Goal: Task Accomplishment & Management: Complete application form

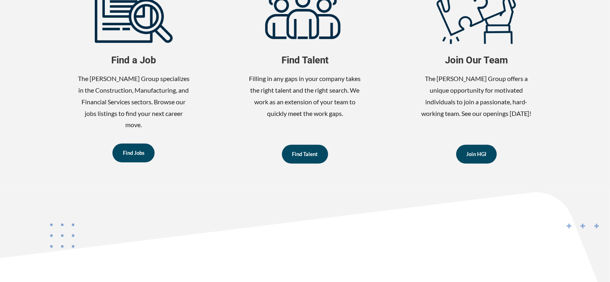
scroll to position [431, 0]
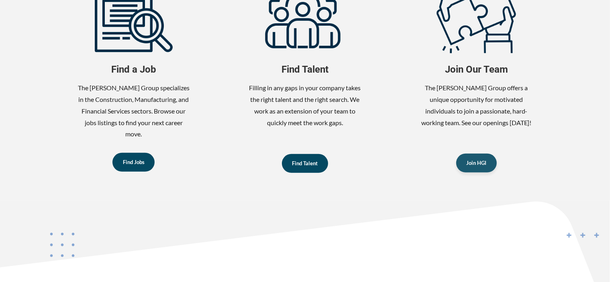
click at [470, 164] on span "Join HGI" at bounding box center [476, 163] width 20 height 5
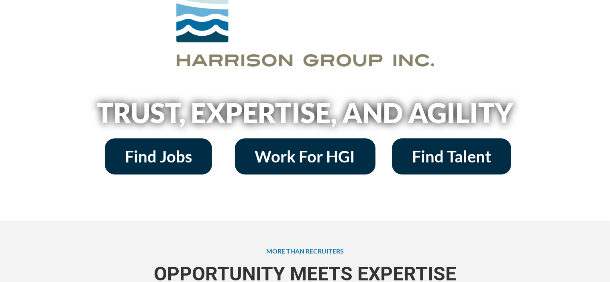
scroll to position [79, 0]
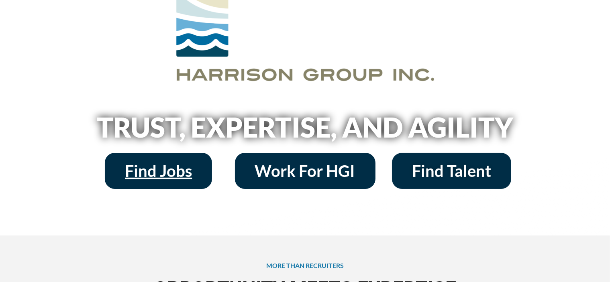
click at [161, 172] on span "Find Jobs" at bounding box center [158, 171] width 67 height 16
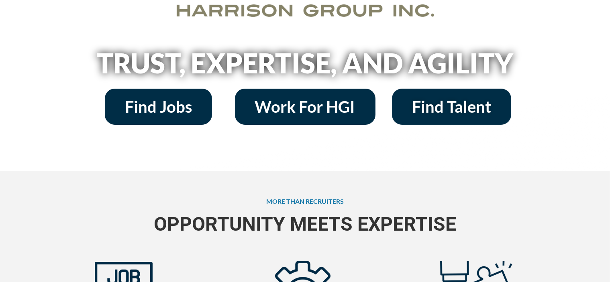
scroll to position [130, 0]
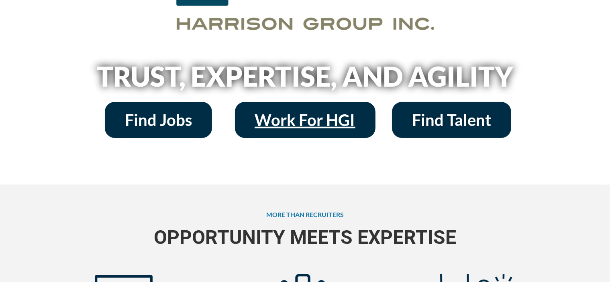
click at [305, 126] on span "Work For HGI" at bounding box center [305, 120] width 100 height 16
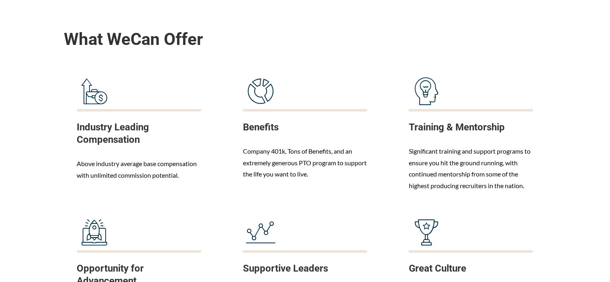
scroll to position [374, 0]
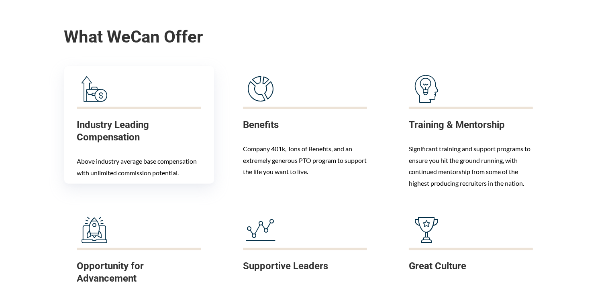
click at [164, 145] on h3 "Industry Leading Compensation" at bounding box center [139, 133] width 124 height 29
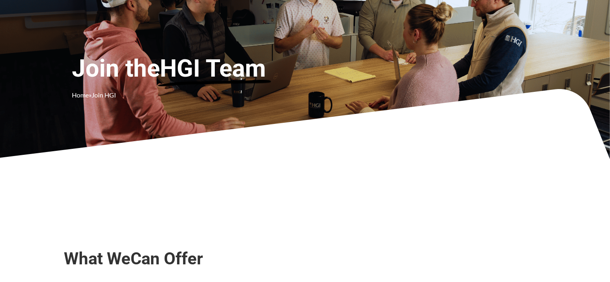
scroll to position [0, 0]
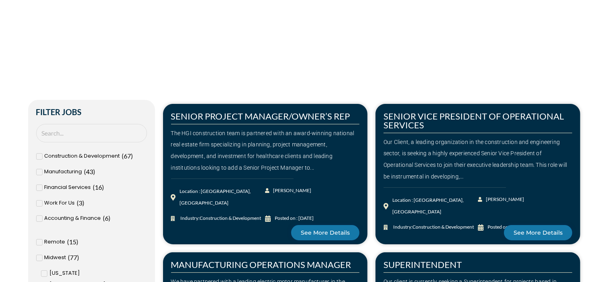
scroll to position [141, 0]
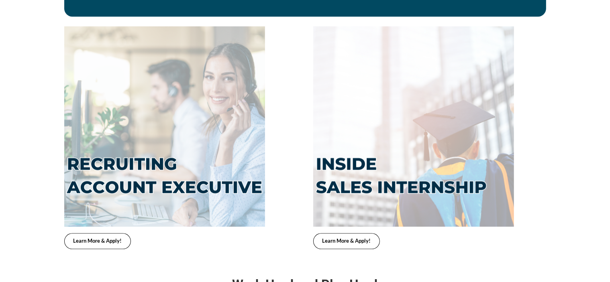
scroll to position [1811, 0]
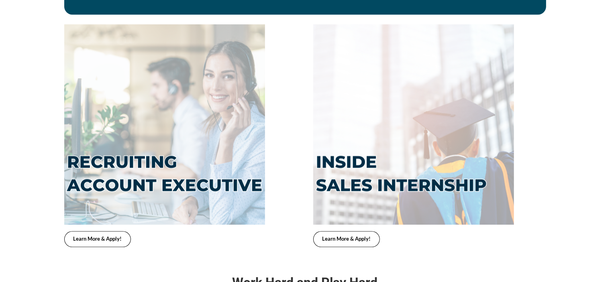
click at [81, 236] on span "Learn More & Apply!" at bounding box center [97, 238] width 49 height 5
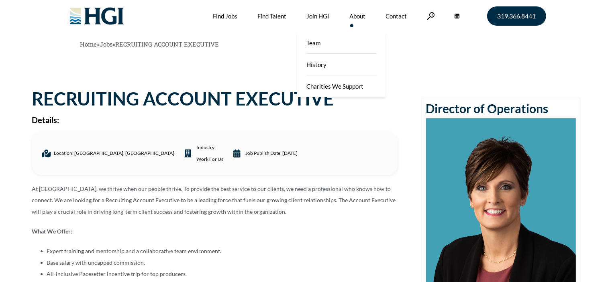
click at [358, 16] on link "About" at bounding box center [358, 16] width 16 height 32
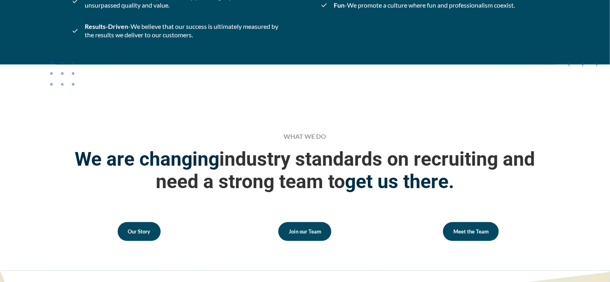
scroll to position [1010, 0]
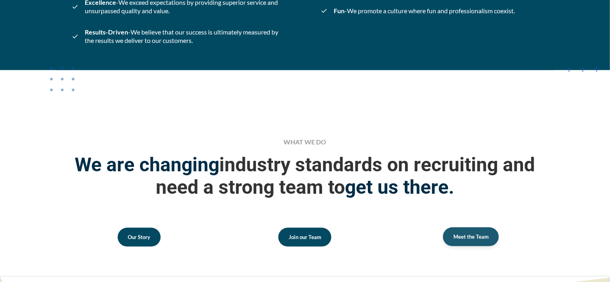
click at [469, 241] on link "Meet the Team" at bounding box center [471, 237] width 56 height 19
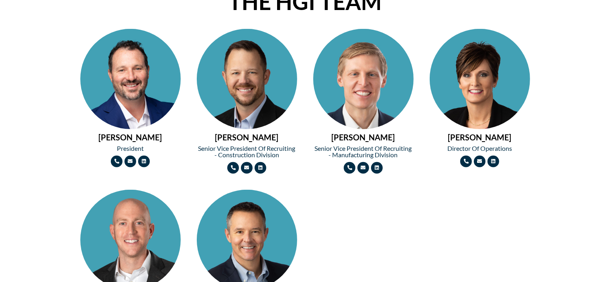
scroll to position [345, 0]
